Goal: Information Seeking & Learning: Learn about a topic

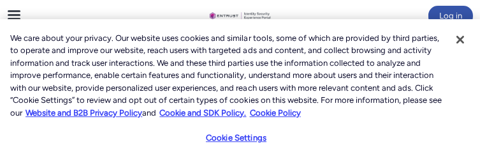
scroll to position [13, 0]
click at [230, 160] on div "Cookie Settings" at bounding box center [241, 143] width 88 height 36
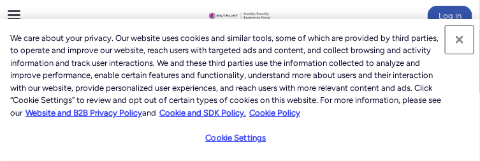
click at [461, 54] on button "Close" at bounding box center [460, 40] width 28 height 28
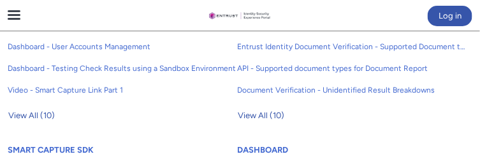
scroll to position [2104, 0]
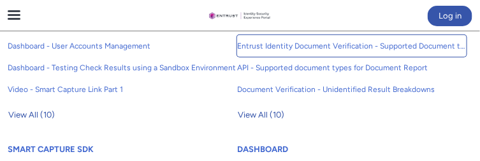
click at [388, 52] on span "Entrust Identity Document Verification - Supported Document type and size" at bounding box center [352, 45] width 230 height 11
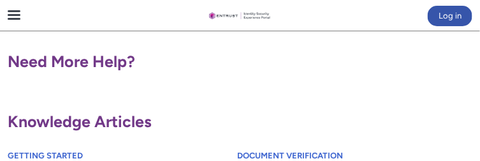
scroll to position [914, 0]
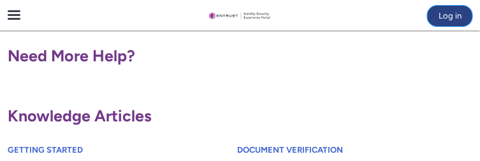
click at [449, 24] on button "Log in" at bounding box center [450, 16] width 45 height 20
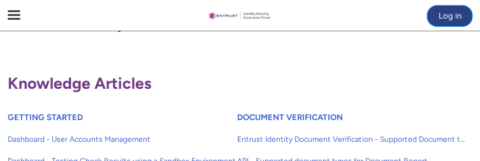
scroll to position [949, 0]
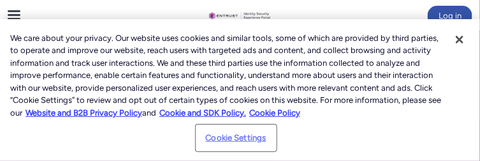
click at [245, 145] on button "Cookie Settings" at bounding box center [237, 138] width 80 height 26
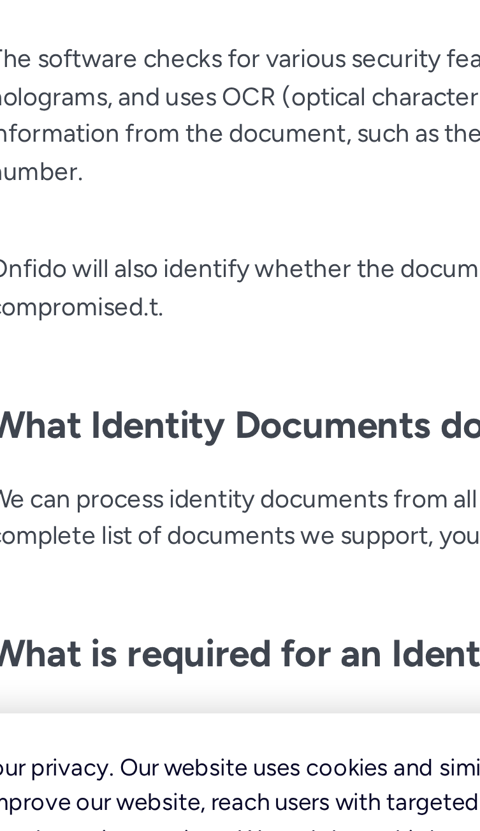
click at [142, 569] on h2 "What Identity Documents do you process?" at bounding box center [240, 581] width 341 height 32
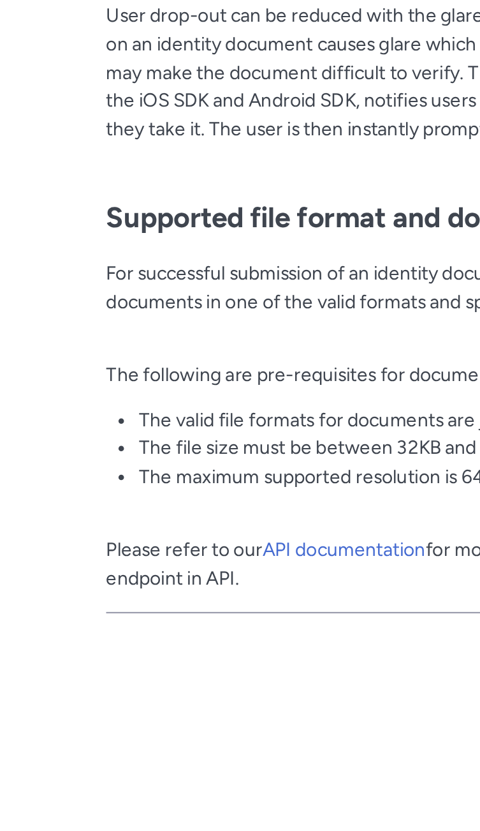
scroll to position [861, 0]
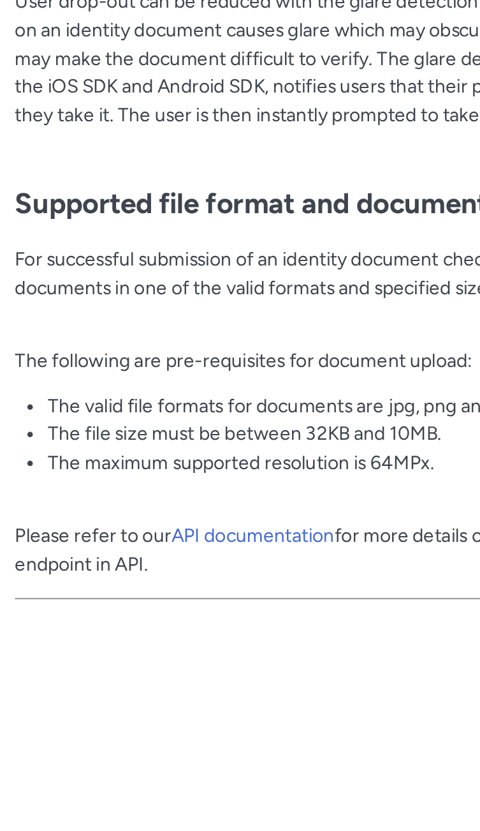
click at [172, 768] on link "API documentation" at bounding box center [180, 762] width 76 height 10
